Goal: Transaction & Acquisition: Purchase product/service

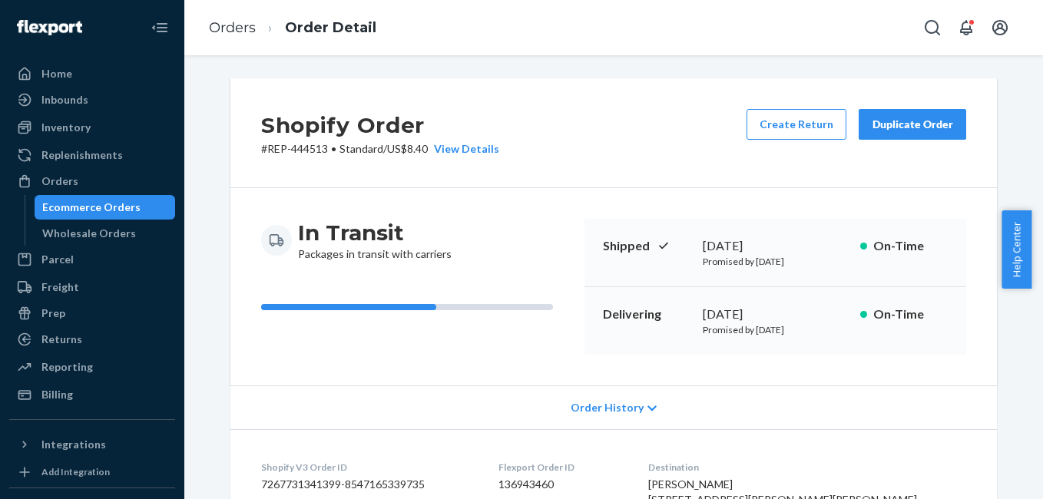
click at [67, 181] on div "Orders" at bounding box center [59, 181] width 37 height 15
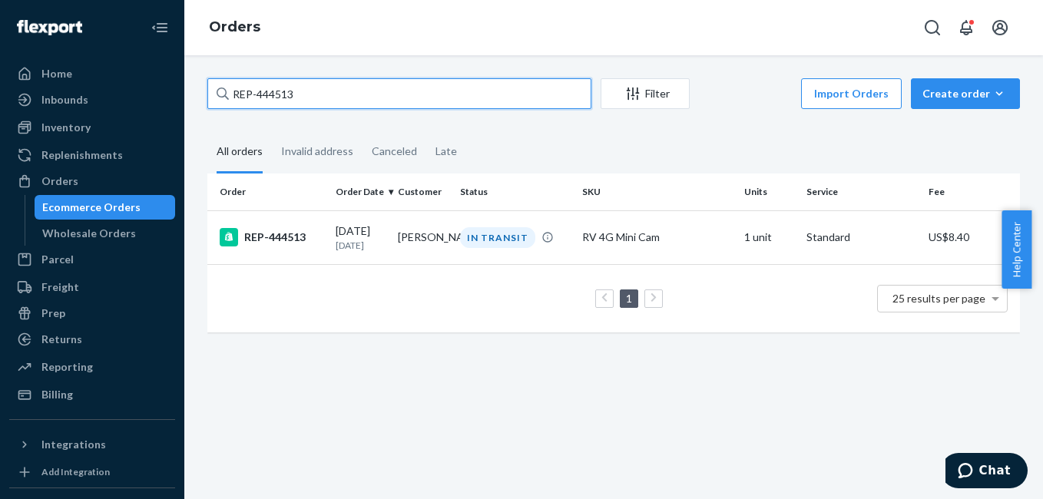
click at [304, 101] on input "REP-444513" at bounding box center [399, 93] width 384 height 31
paste input "[PERSON_NAME]"
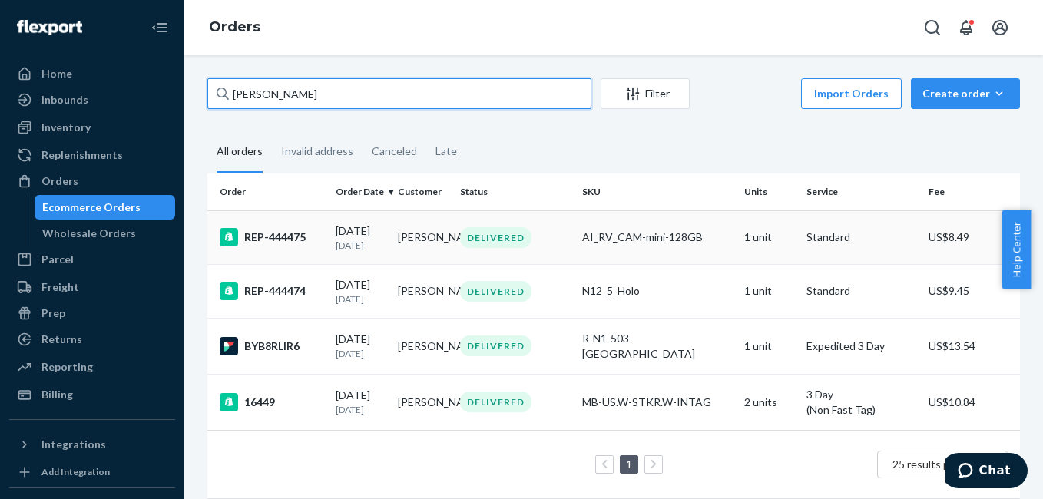
type input "[PERSON_NAME]"
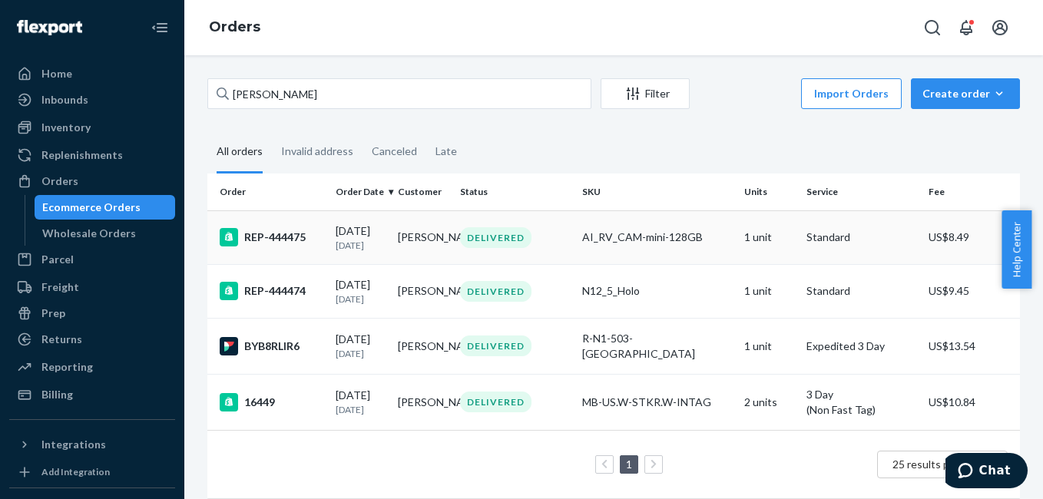
click at [275, 242] on div "REP-444475" at bounding box center [272, 237] width 104 height 18
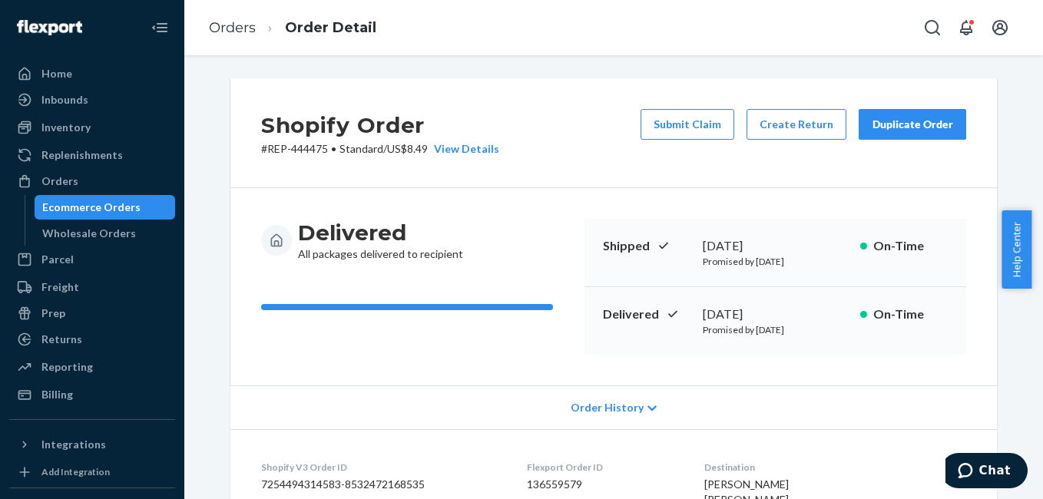
click at [935, 135] on button "Duplicate Order" at bounding box center [913, 124] width 108 height 31
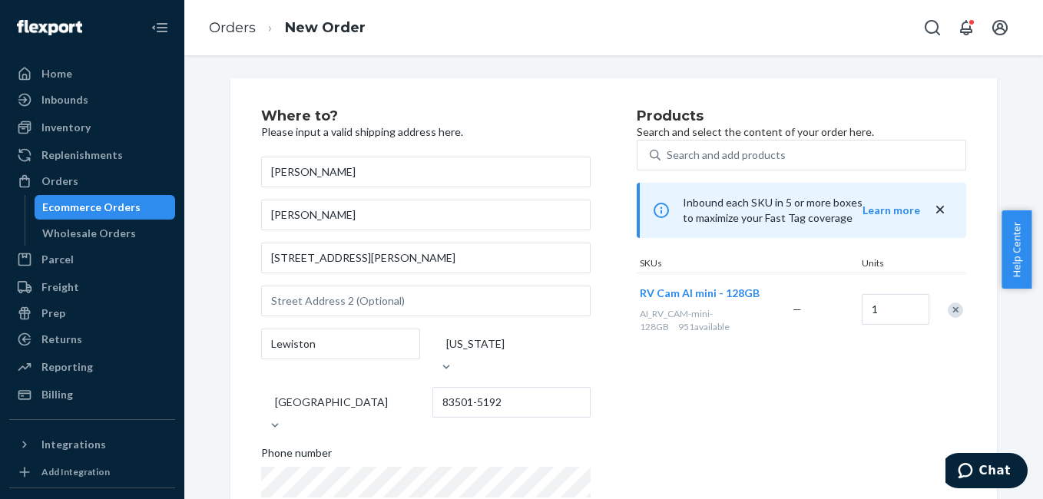
click at [950, 318] on div "Remove Item" at bounding box center [955, 310] width 15 height 15
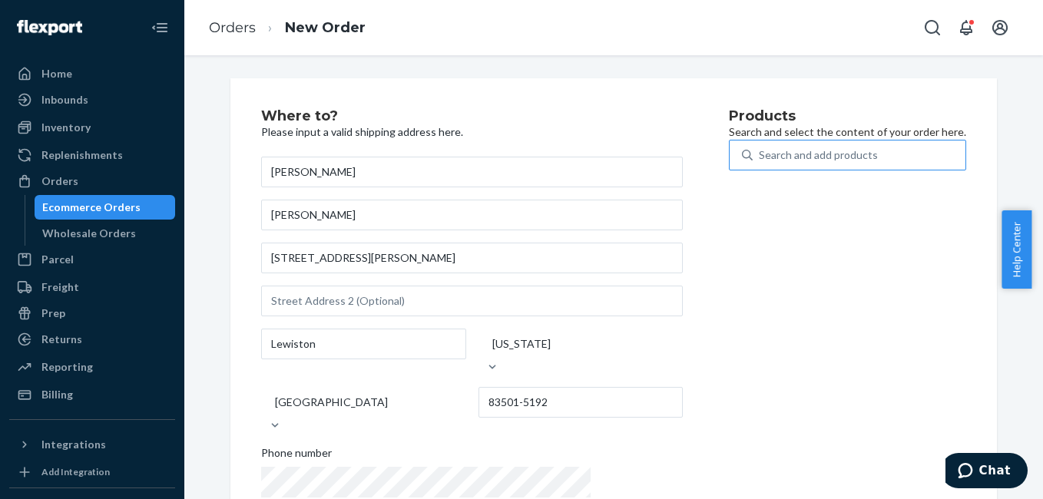
click at [759, 163] on div "Search and add products" at bounding box center [818, 155] width 119 height 15
click at [759, 163] on input "Search and add products" at bounding box center [760, 155] width 2 height 15
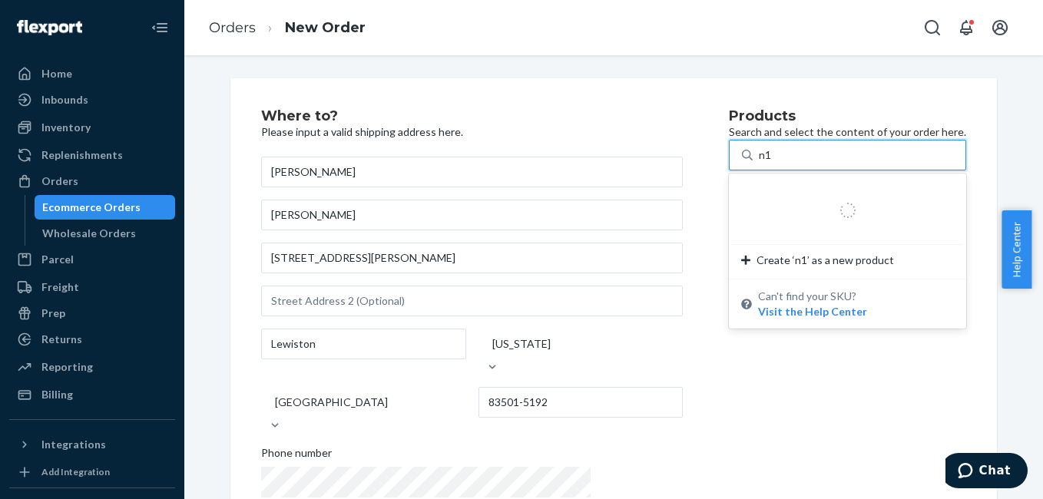
type input "n12"
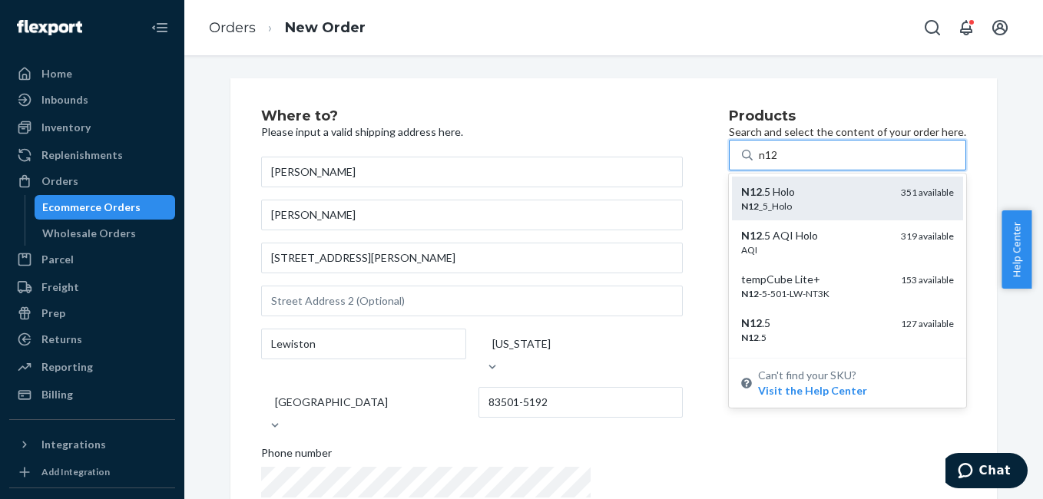
click at [741, 213] on div "N12 _5_Holo" at bounding box center [815, 206] width 148 height 13
click at [759, 163] on input "n12" at bounding box center [769, 155] width 20 height 15
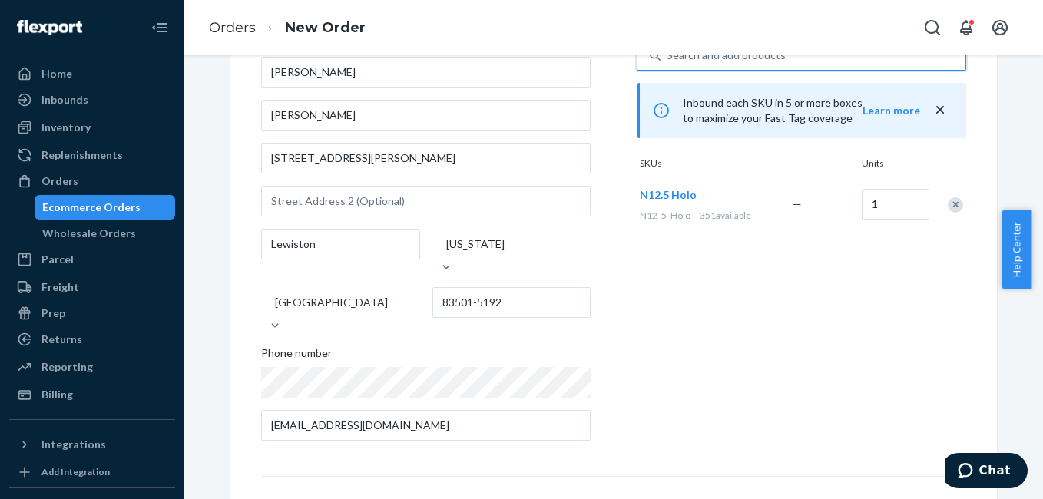
scroll to position [277, 0]
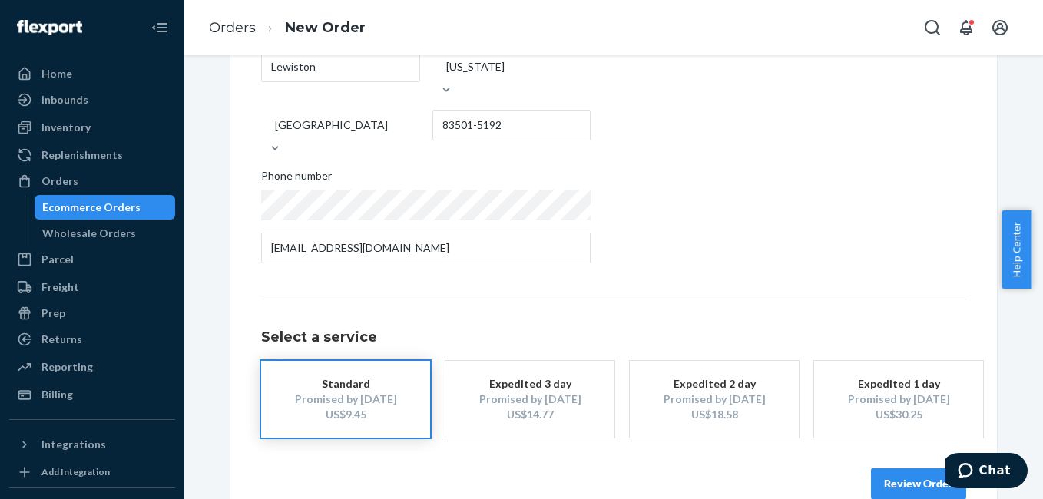
click at [540, 407] on div "US$14.77" at bounding box center [530, 414] width 123 height 15
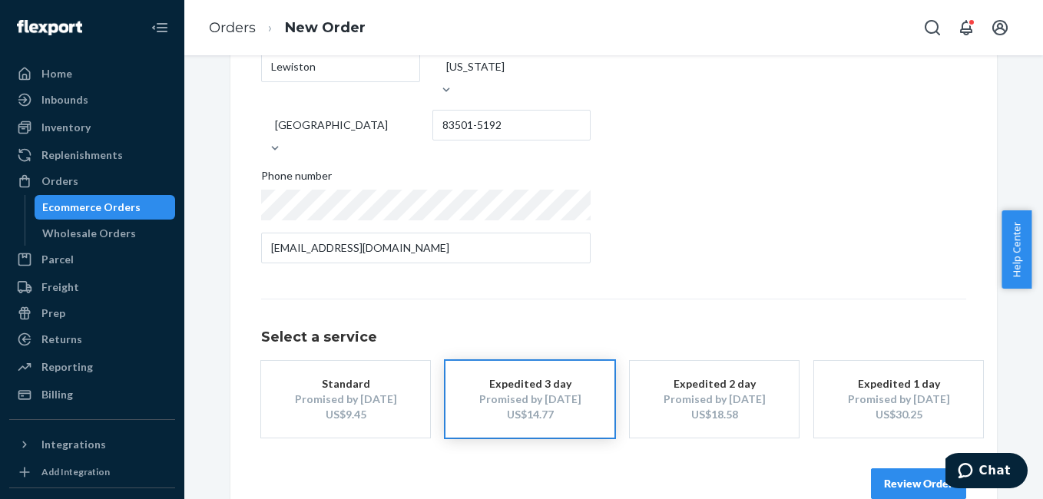
click at [903, 469] on button "Review Order" at bounding box center [918, 484] width 95 height 31
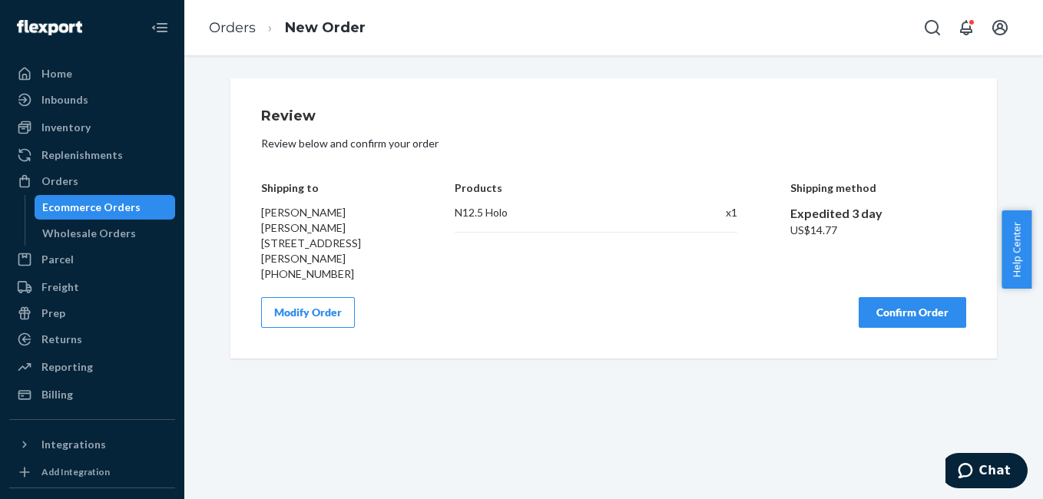
scroll to position [0, 0]
click at [894, 315] on button "Confirm Order" at bounding box center [913, 312] width 108 height 31
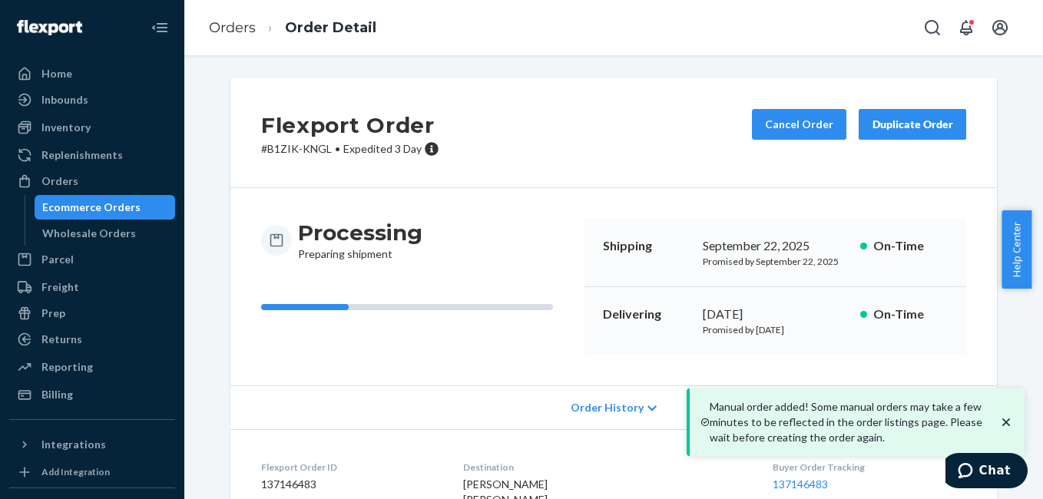
scroll to position [207, 0]
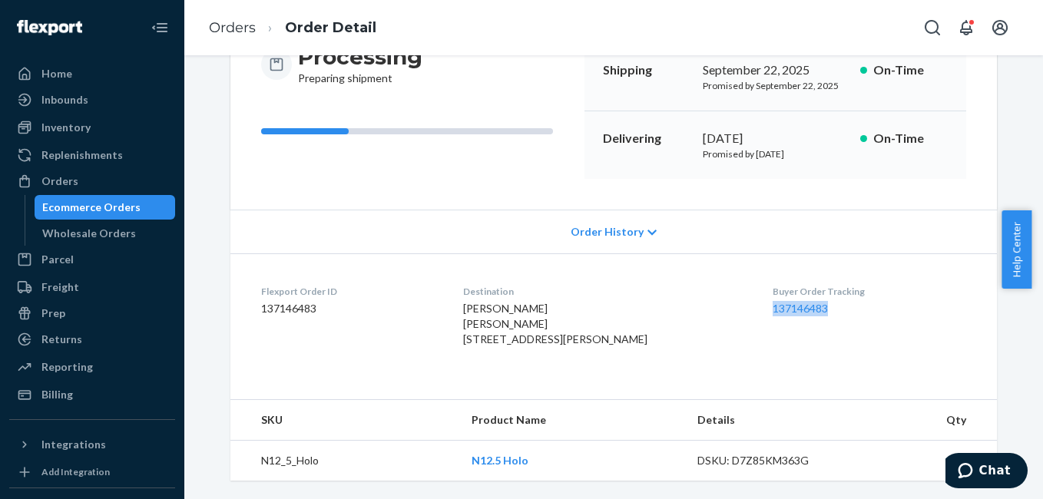
drag, startPoint x: 745, startPoint y: 290, endPoint x: 825, endPoint y: 287, distance: 80.0
click at [825, 287] on dl "Flexport Order ID 137146483 Destination [PERSON_NAME] [PERSON_NAME] [STREET_ADD…" at bounding box center [613, 319] width 767 height 131
copy link "137146483"
